Goal: Check status: Check status

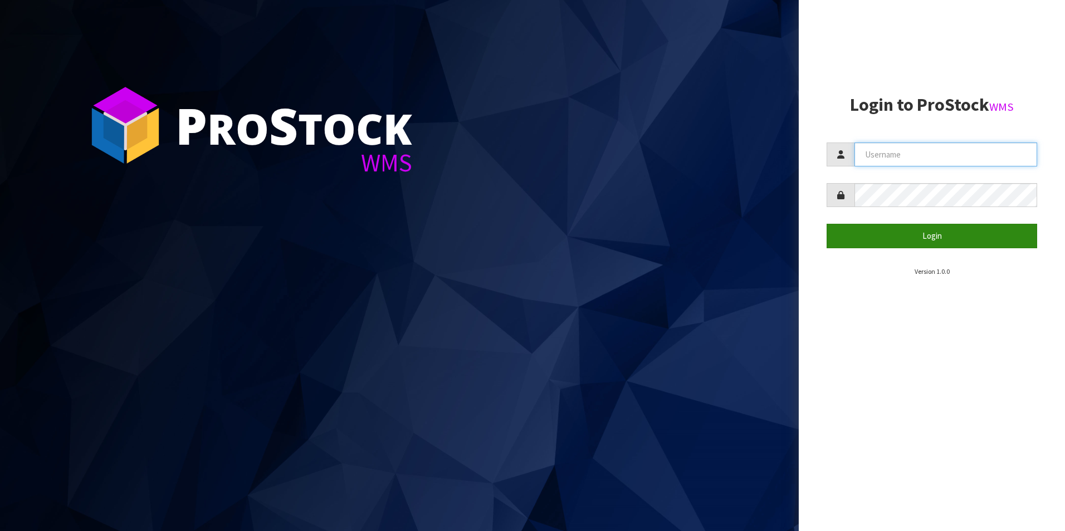
type input "NEOGEN"
click at [927, 233] on button "Login" at bounding box center [931, 236] width 211 height 24
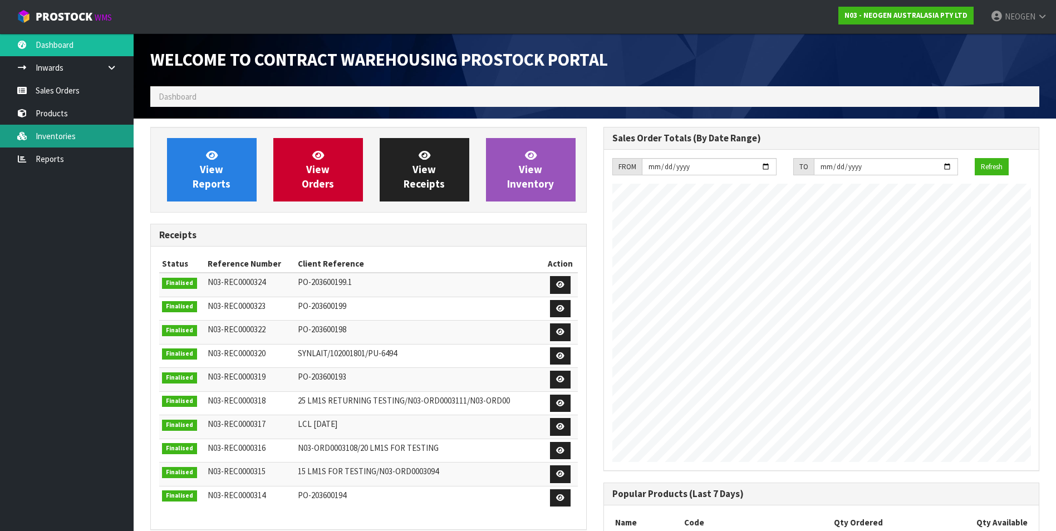
scroll to position [618, 453]
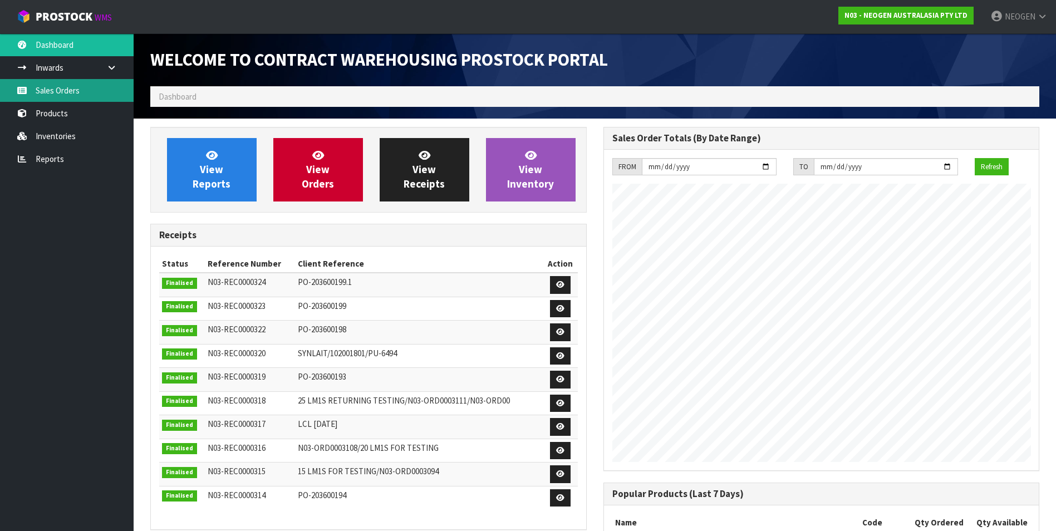
click at [58, 92] on link "Sales Orders" at bounding box center [67, 90] width 134 height 23
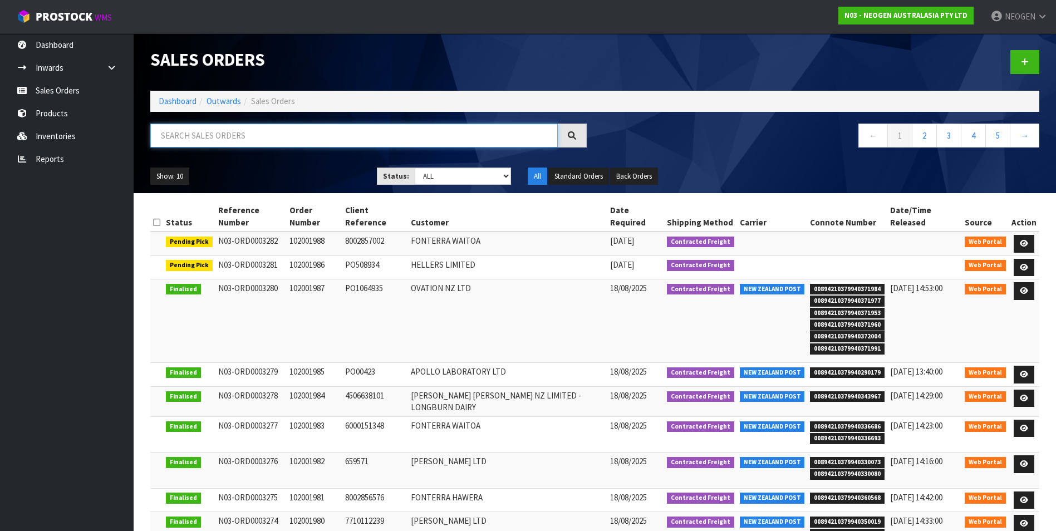
click at [189, 136] on input "text" at bounding box center [354, 136] width 408 height 24
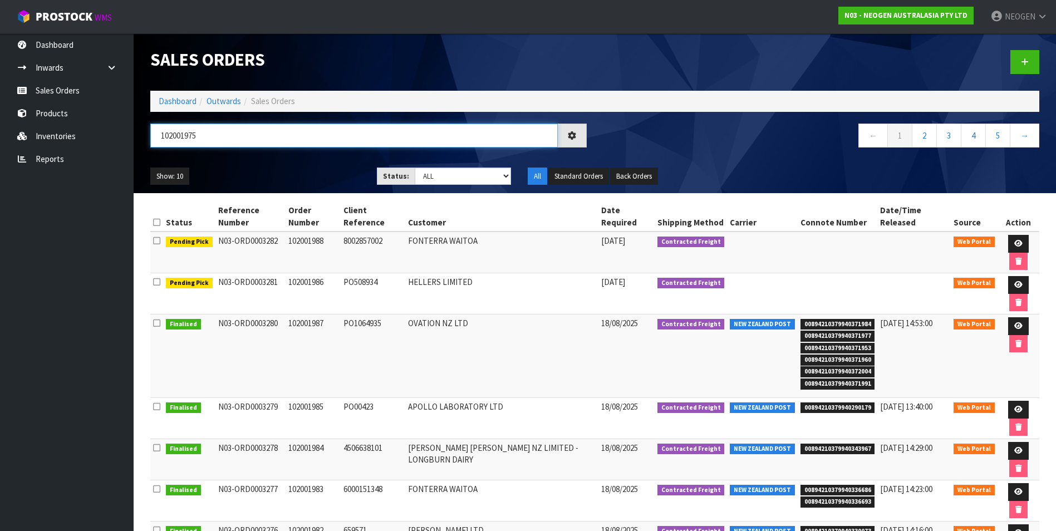
type input "102001975"
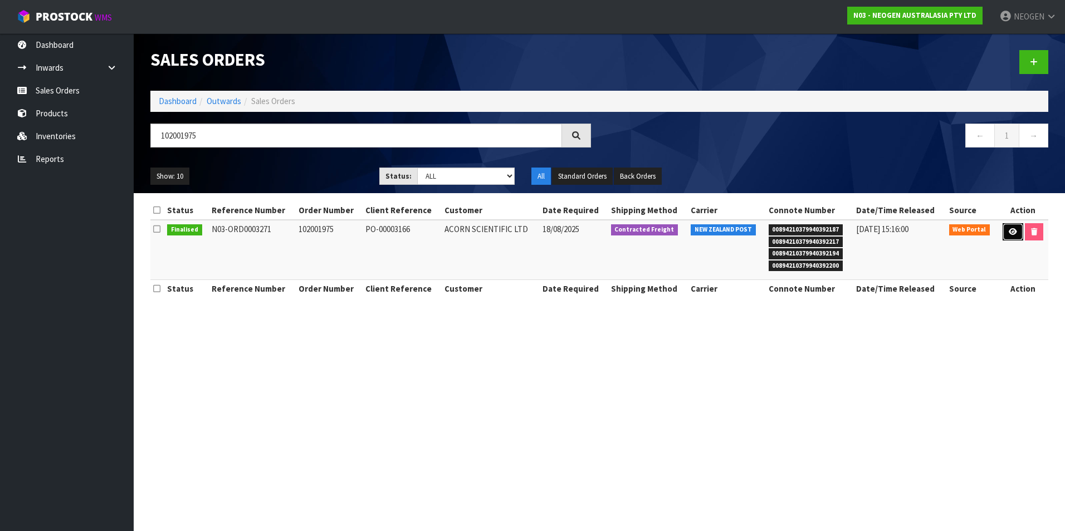
click at [1009, 232] on icon at bounding box center [1013, 231] width 8 height 7
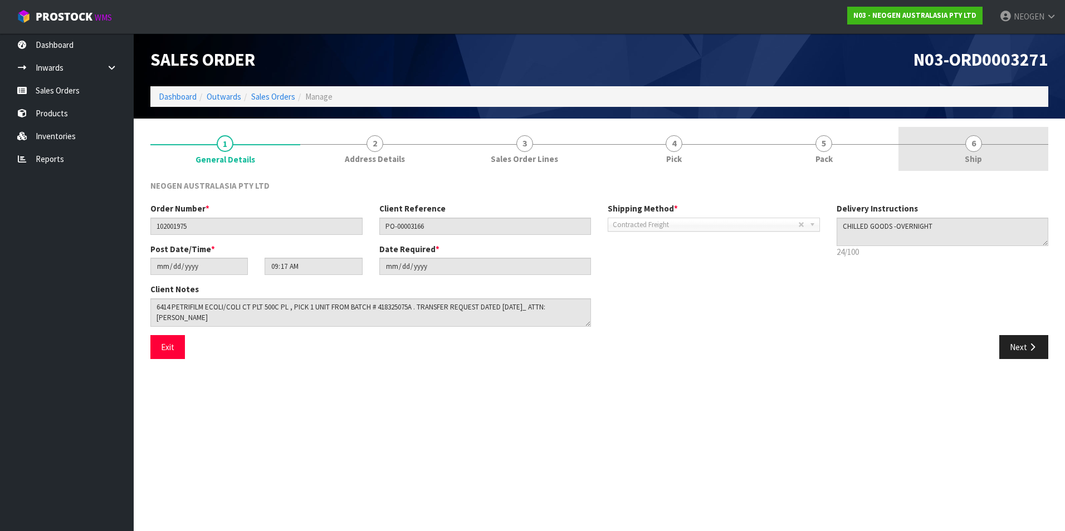
click at [971, 150] on span "6" at bounding box center [973, 143] width 17 height 17
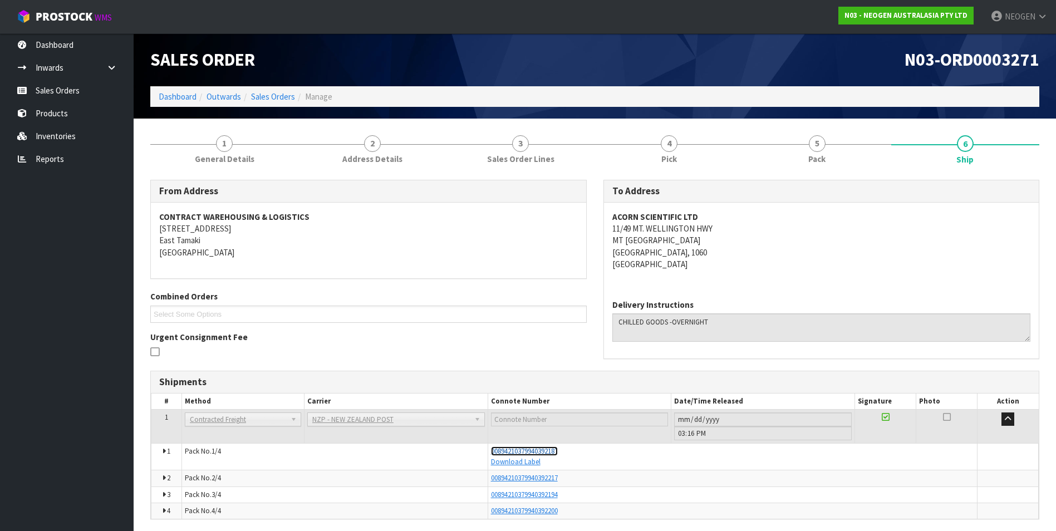
click at [511, 449] on span "00894210379940392187" at bounding box center [524, 451] width 67 height 9
